Goal: Check status: Check status

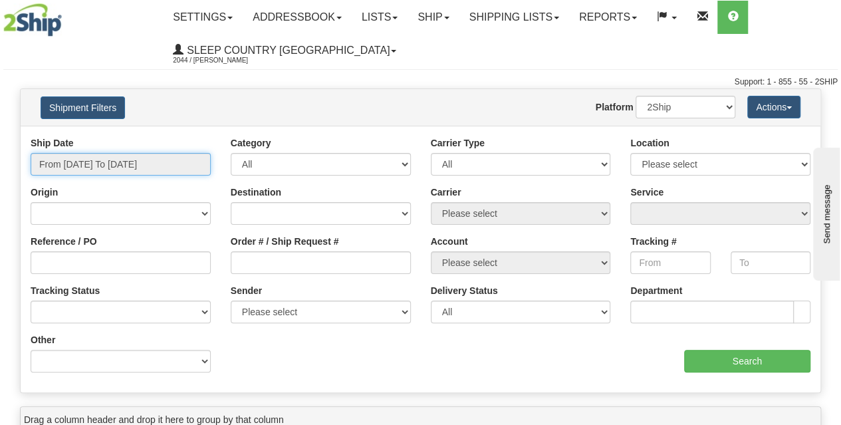
click at [92, 164] on input "From [DATE] To [DATE]" at bounding box center [121, 164] width 180 height 23
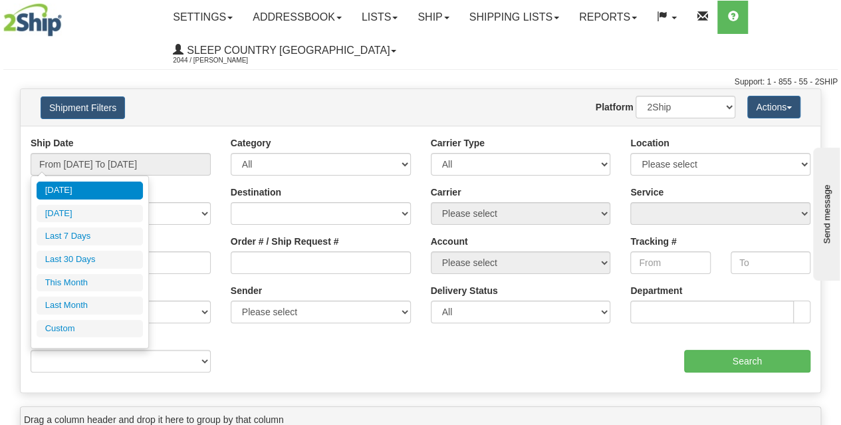
drag, startPoint x: 76, startPoint y: 260, endPoint x: 84, endPoint y: 260, distance: 8.0
click at [77, 259] on li "Last 30 Days" at bounding box center [90, 260] width 106 height 18
type input "From [DATE] To [DATE]"
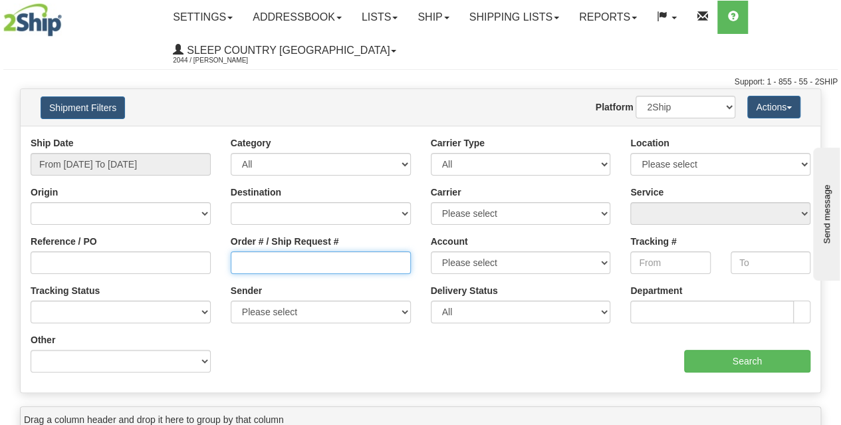
click at [242, 260] on input "Order # / Ship Request #" at bounding box center [321, 262] width 180 height 23
paste input "9000I097319"
type input "9000I097319"
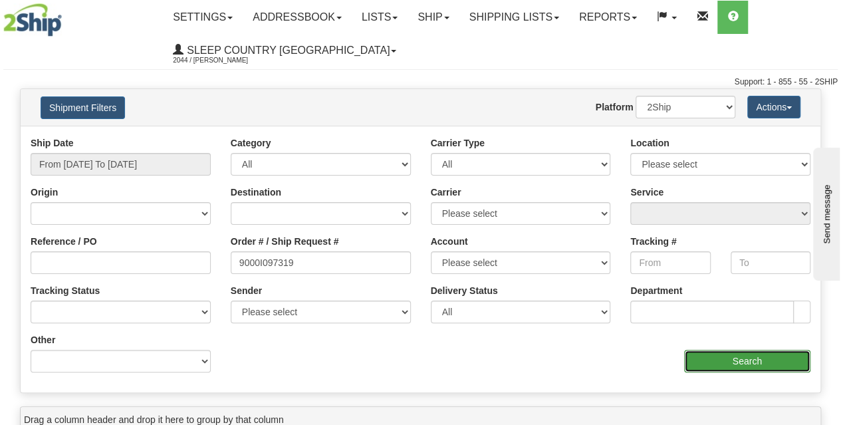
click at [742, 365] on input "Search" at bounding box center [747, 361] width 127 height 23
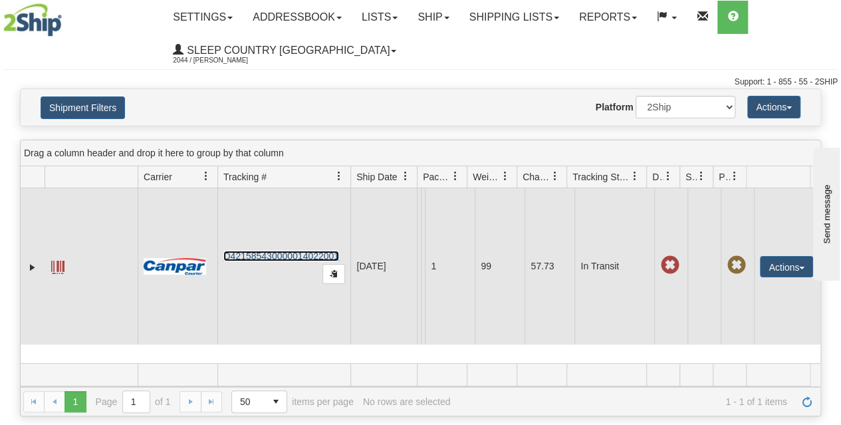
click at [287, 259] on link "D421585430000014022001" at bounding box center [281, 256] width 116 height 11
